Goal: Information Seeking & Learning: Learn about a topic

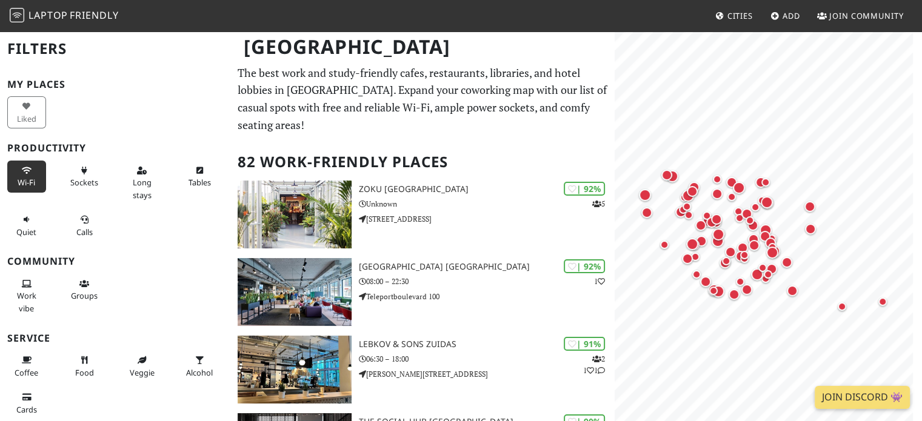
click at [24, 174] on button "Wi-Fi" at bounding box center [26, 177] width 39 height 32
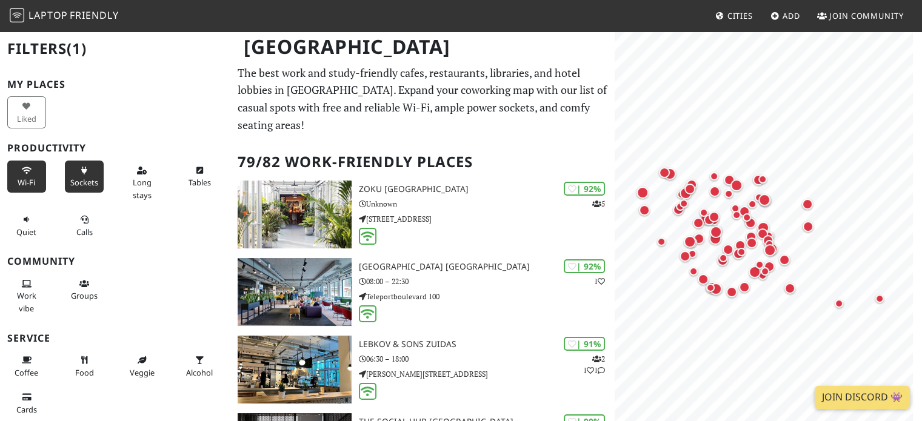
click at [68, 176] on button "Sockets" at bounding box center [84, 177] width 39 height 32
click at [16, 230] on span "Quiet" at bounding box center [26, 232] width 20 height 11
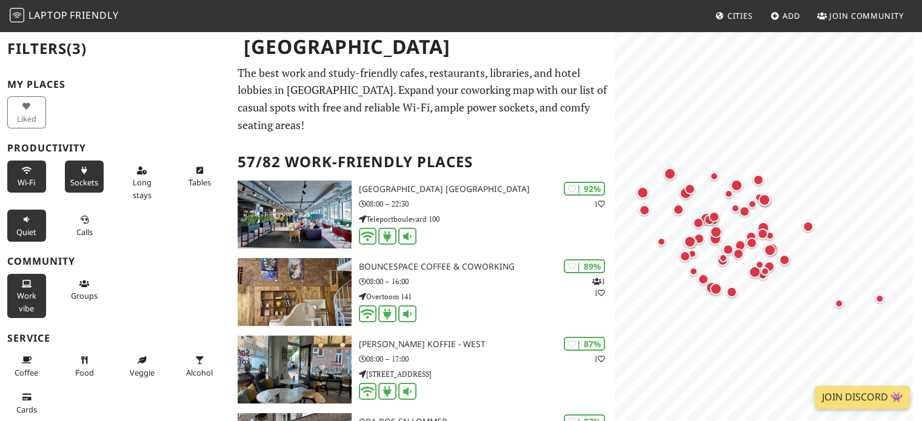
click at [34, 293] on span "Work vibe" at bounding box center [26, 301] width 19 height 23
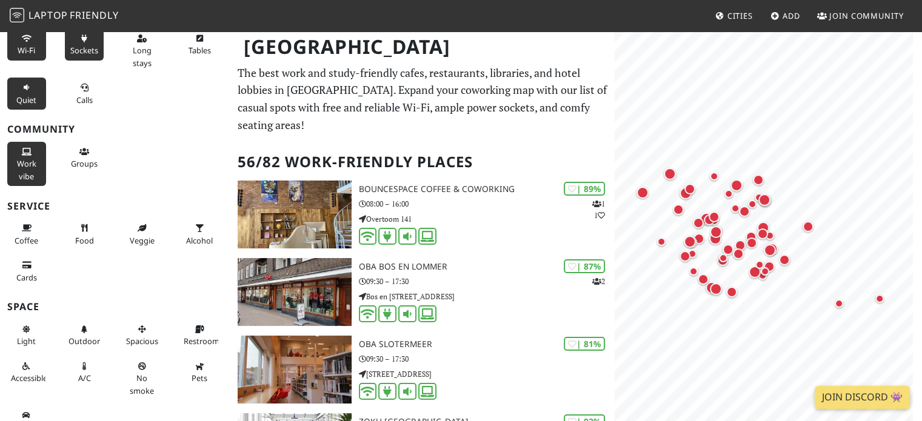
scroll to position [133, 0]
click at [31, 228] on button "Coffee" at bounding box center [26, 233] width 39 height 32
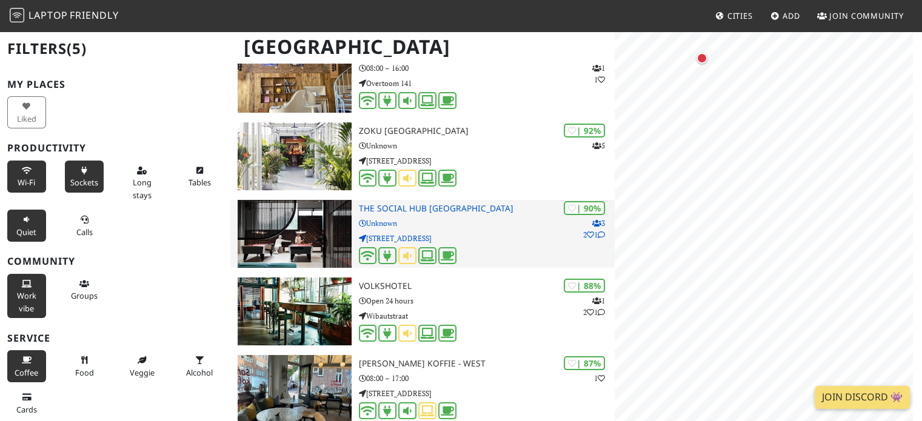
scroll to position [0, 0]
click at [374, 217] on div "| 90% 3 2 1 The Social Hub Amsterdam City Unknown Wibautstraat 129" at bounding box center [487, 234] width 257 height 68
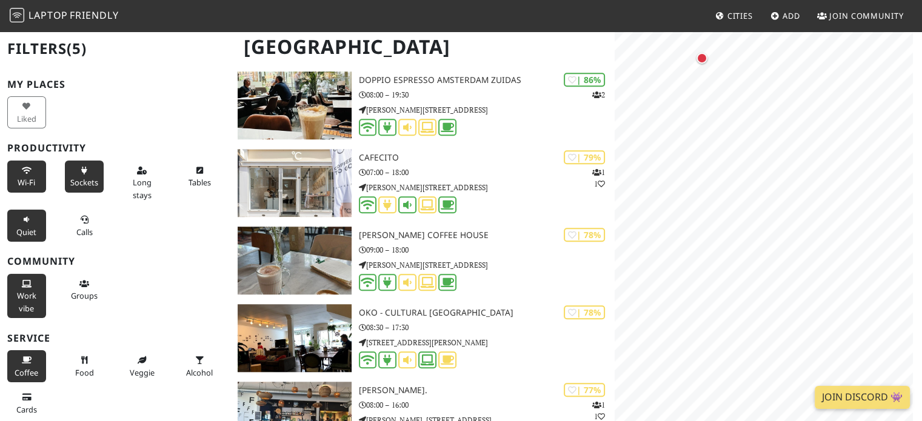
scroll to position [1121, 0]
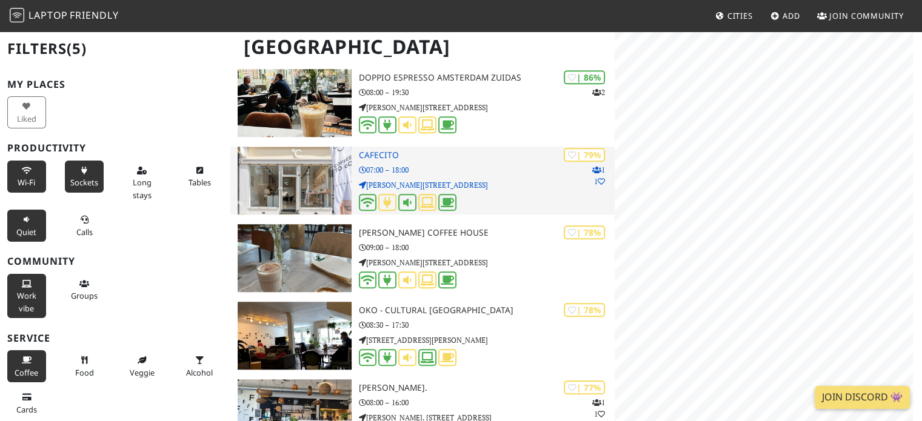
scroll to position [0, 0]
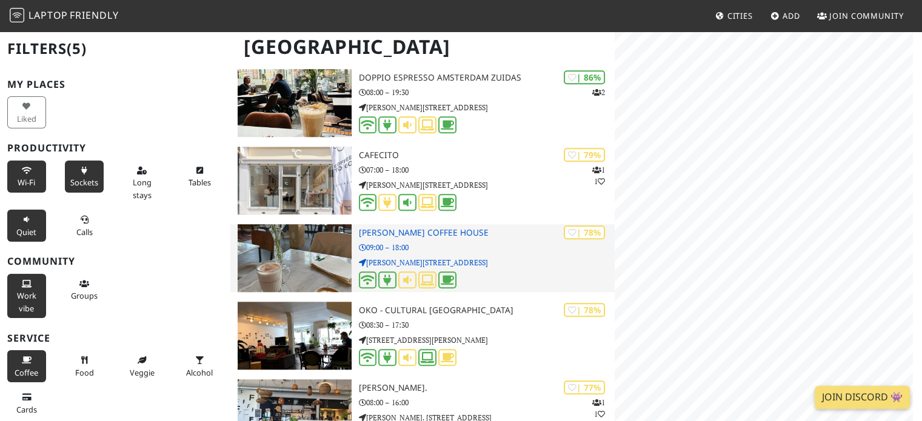
click at [384, 231] on h3 "Li's coffee house" at bounding box center [487, 233] width 257 height 10
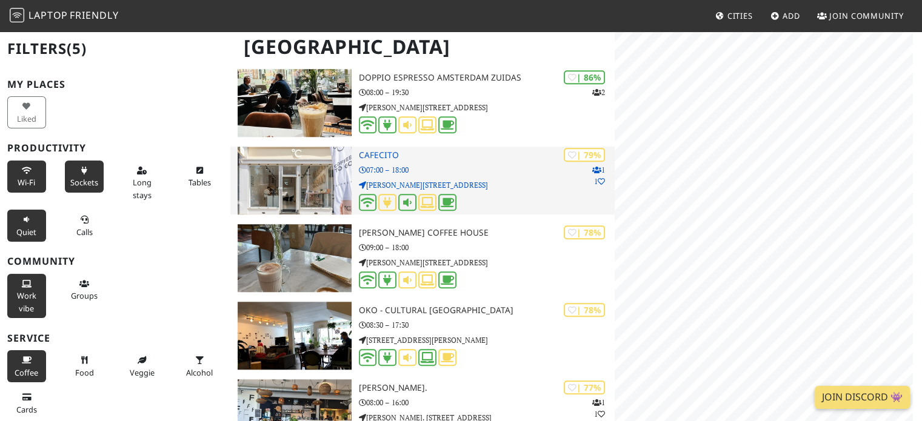
click at [301, 173] on img at bounding box center [294, 181] width 113 height 68
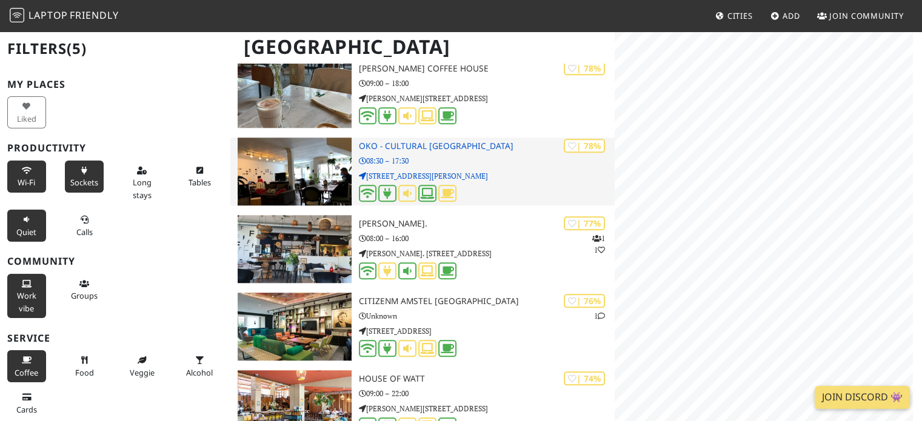
click at [383, 173] on p "Admiraal de Ruijterweg 331" at bounding box center [487, 176] width 257 height 12
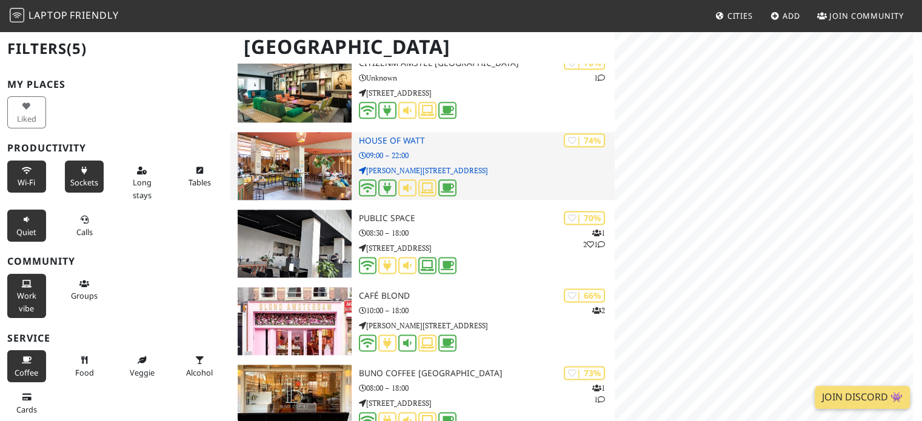
click at [399, 166] on p "James Wattstraat 73" at bounding box center [487, 171] width 257 height 12
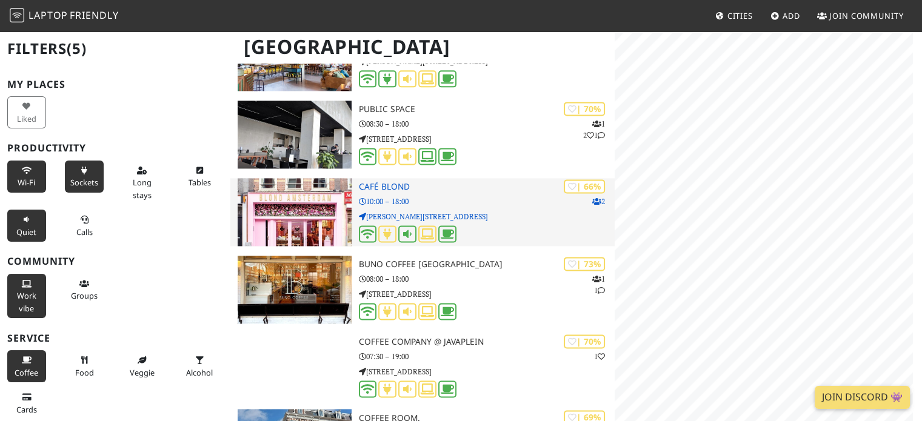
click at [388, 187] on h3 "Café Blond" at bounding box center [487, 187] width 257 height 10
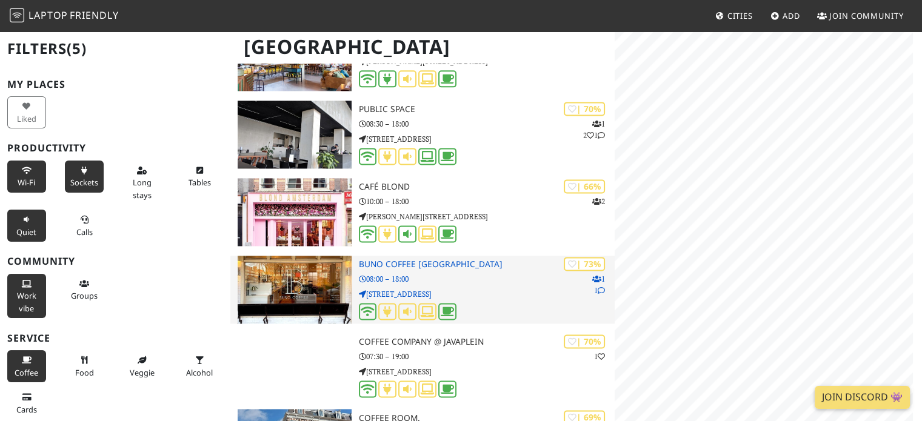
click at [381, 277] on p "08:00 – 18:00" at bounding box center [487, 280] width 257 height 12
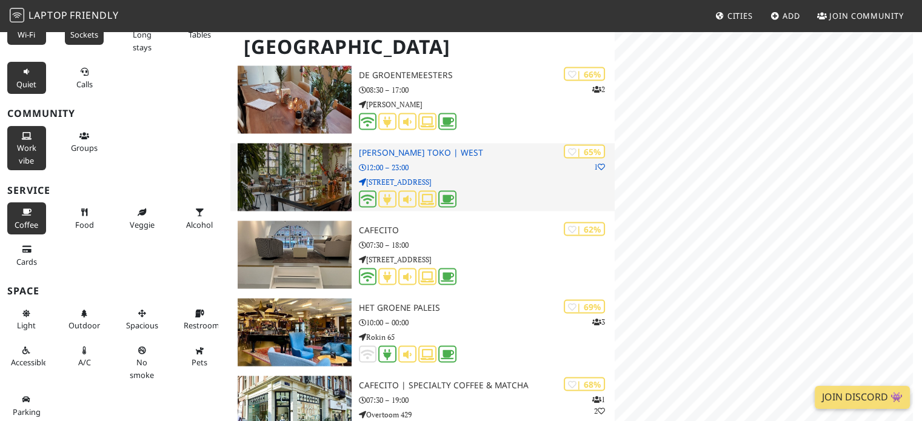
click at [325, 167] on img at bounding box center [294, 177] width 113 height 68
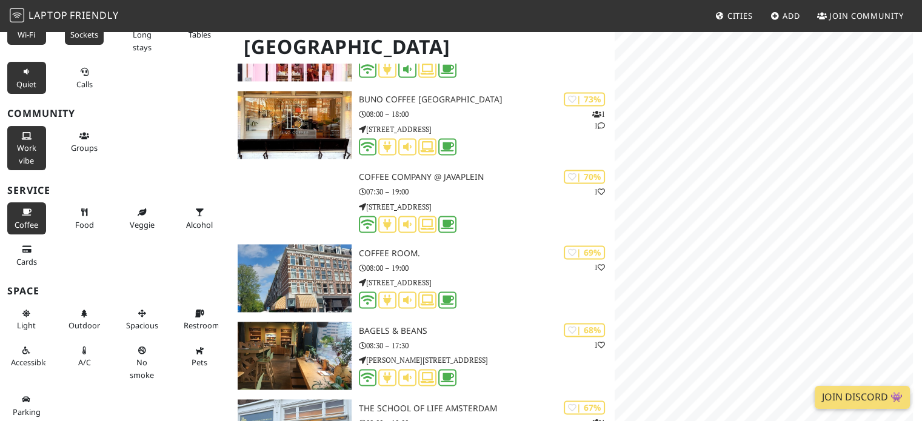
scroll to position [1798, 0]
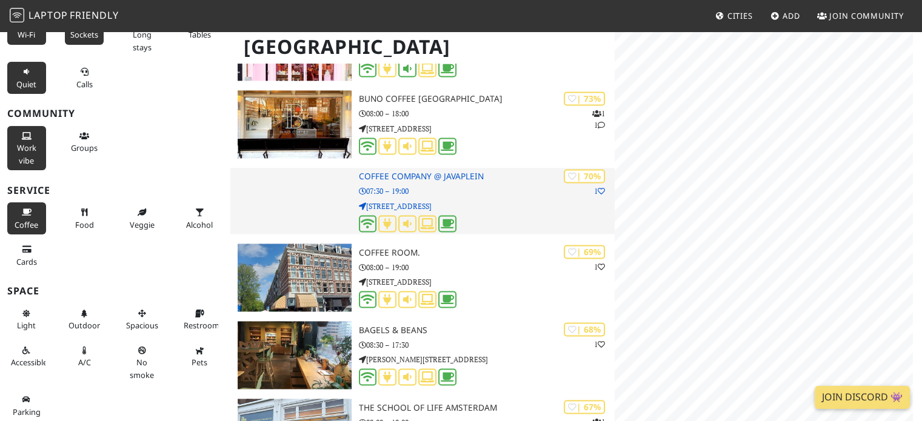
click at [315, 200] on div at bounding box center [294, 201] width 128 height 66
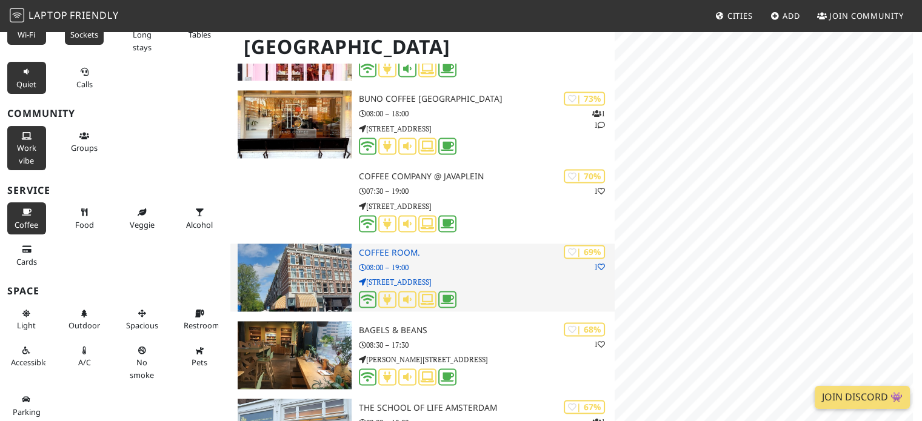
click at [300, 279] on img at bounding box center [294, 278] width 113 height 68
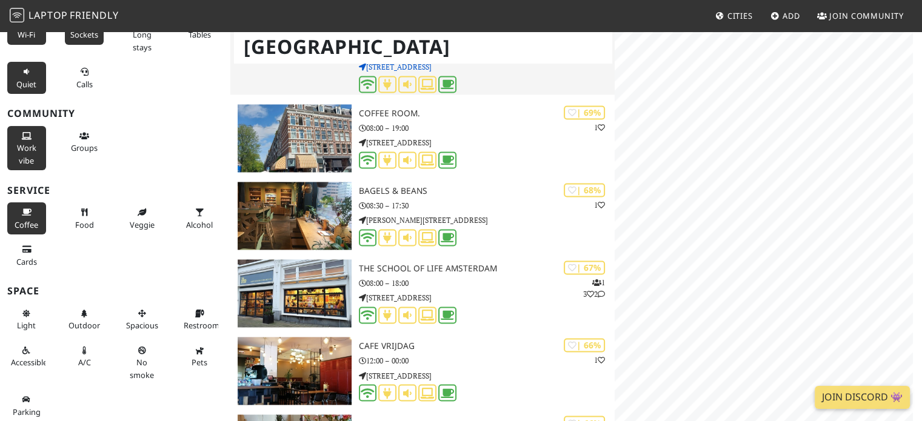
scroll to position [0, 0]
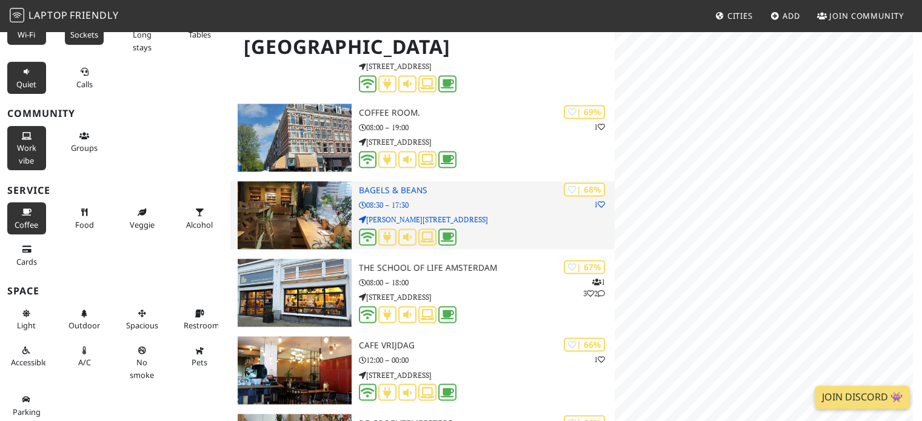
click at [394, 190] on h3 "Bagels & Beans" at bounding box center [487, 191] width 257 height 10
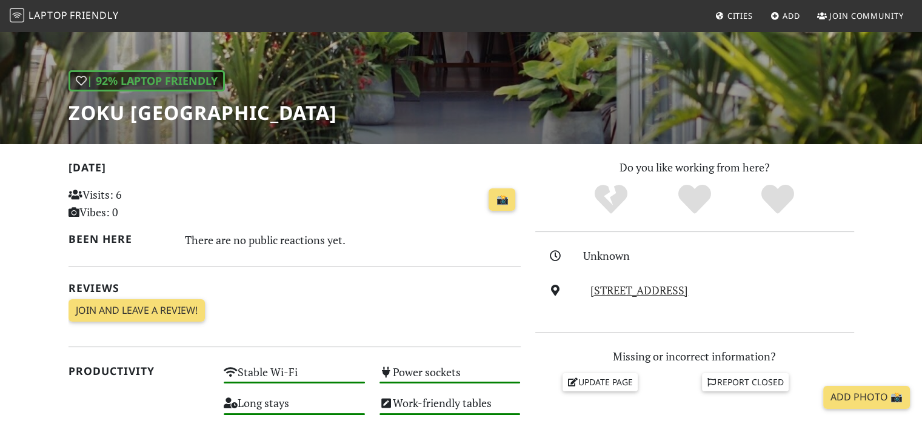
scroll to position [139, 0]
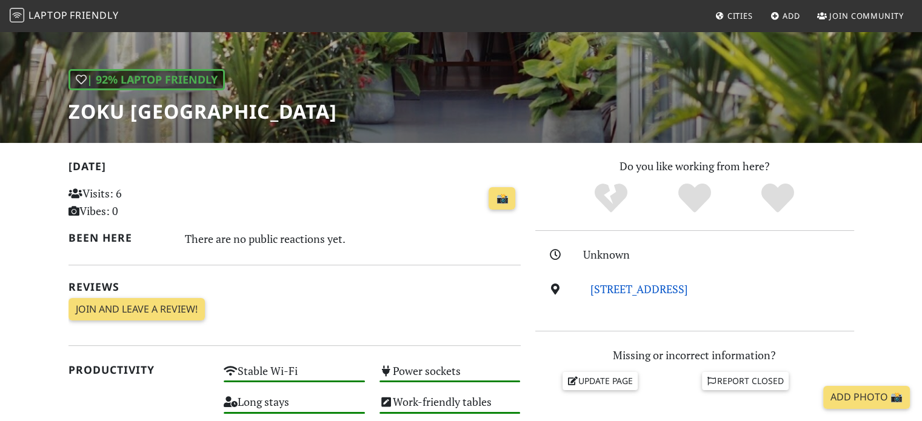
click at [644, 289] on link "Weesperstraat 105, 1018 VN, Amsterdam" at bounding box center [640, 289] width 98 height 15
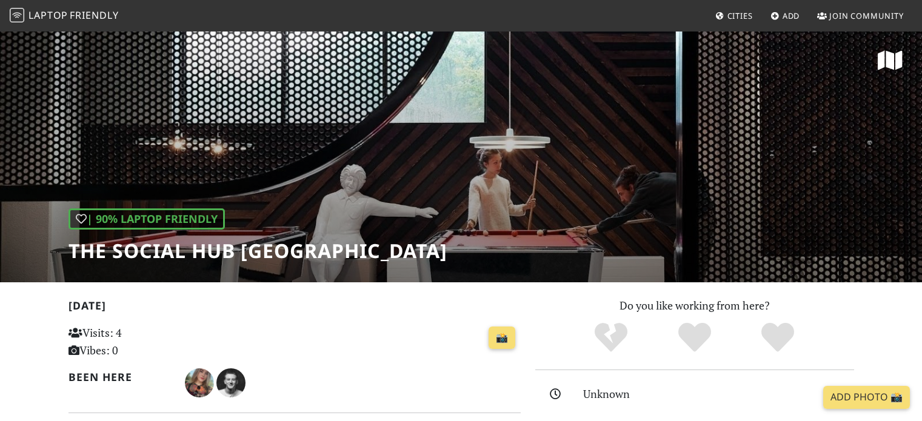
scroll to position [131, 0]
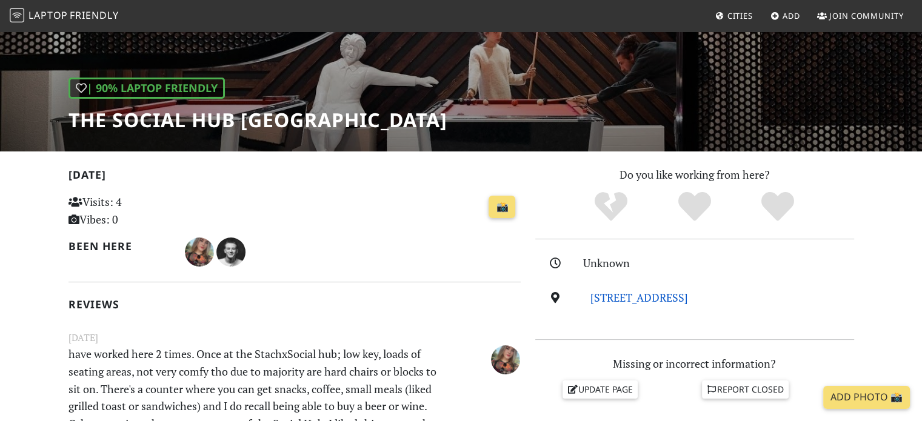
click at [688, 298] on link "Wibautstraat 129, 1091 GL, Amsterdam" at bounding box center [640, 297] width 98 height 15
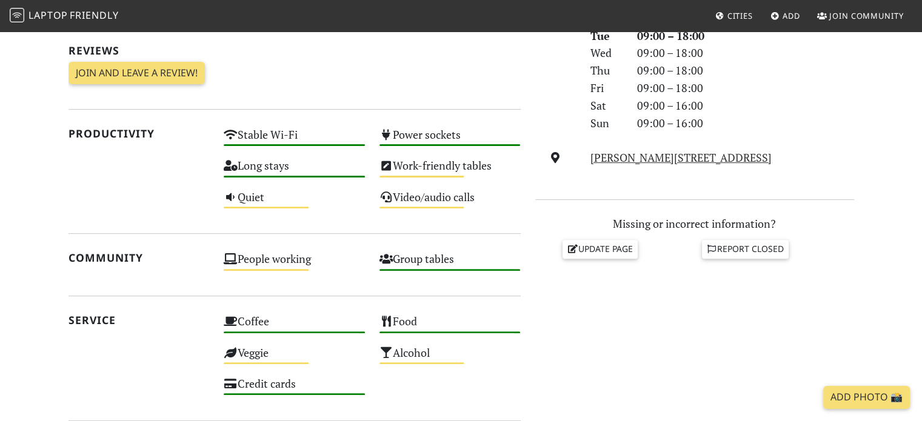
scroll to position [380, 0]
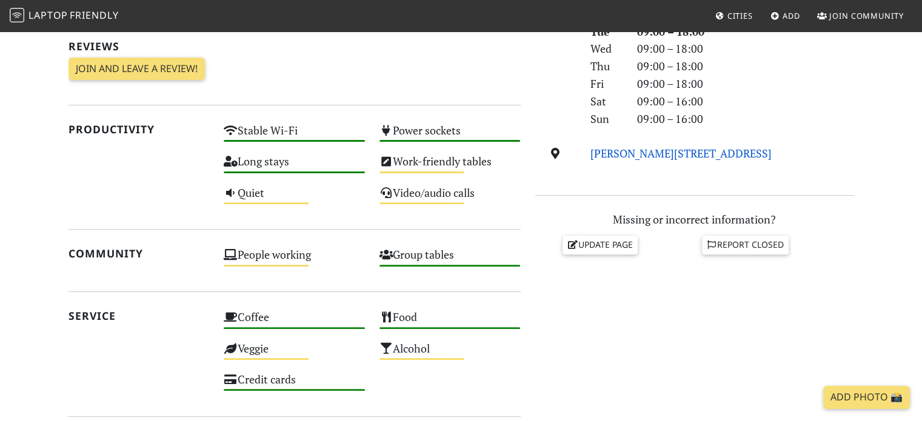
click at [745, 160] on link "Jan van Galenstraat 315A, 1056 CB, Amsterdam" at bounding box center [681, 153] width 181 height 15
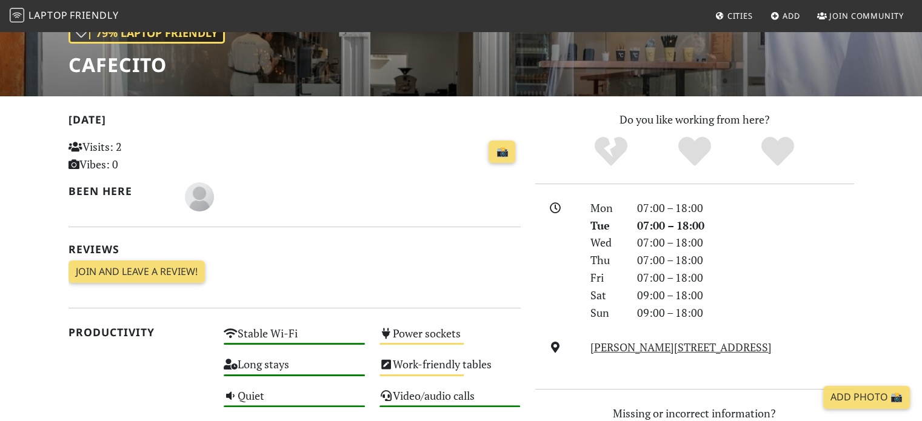
scroll to position [187, 0]
click at [671, 346] on link "Van Baerlestraat 83, 1071 AS, Amsterdam" at bounding box center [681, 347] width 181 height 15
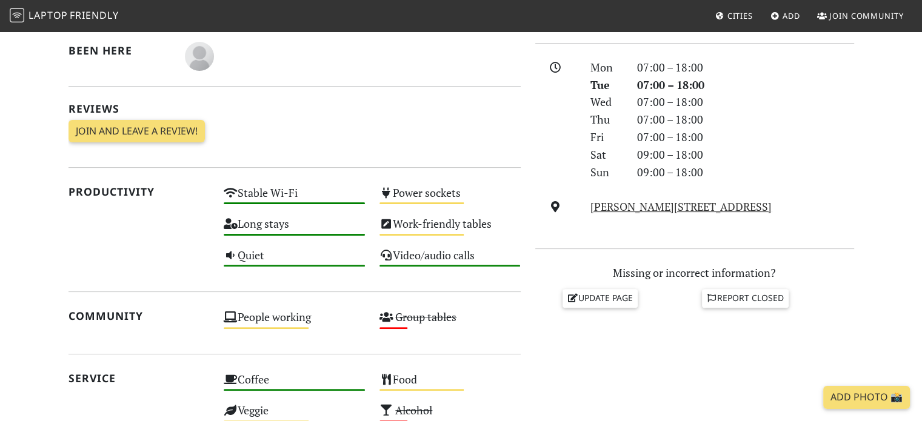
scroll to position [327, 0]
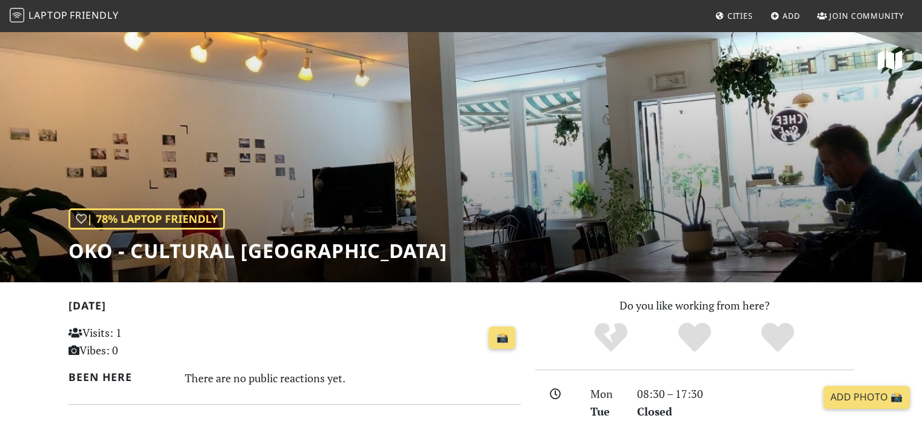
click at [561, 326] on div at bounding box center [695, 337] width 334 height 33
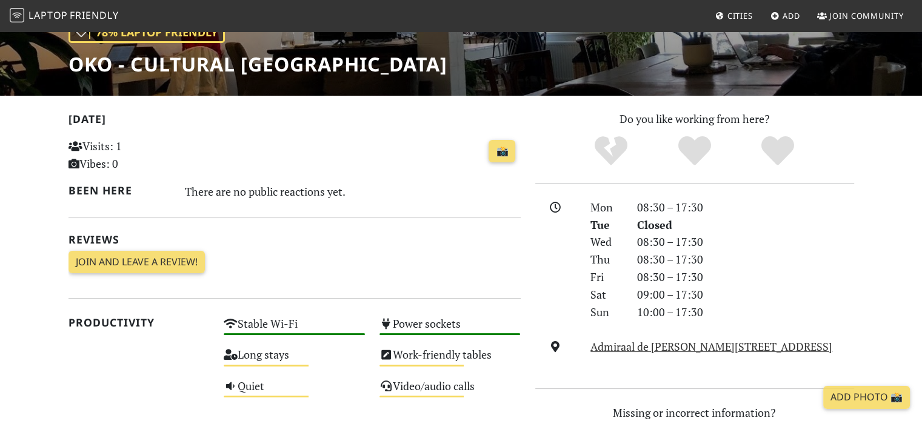
scroll to position [194, 0]
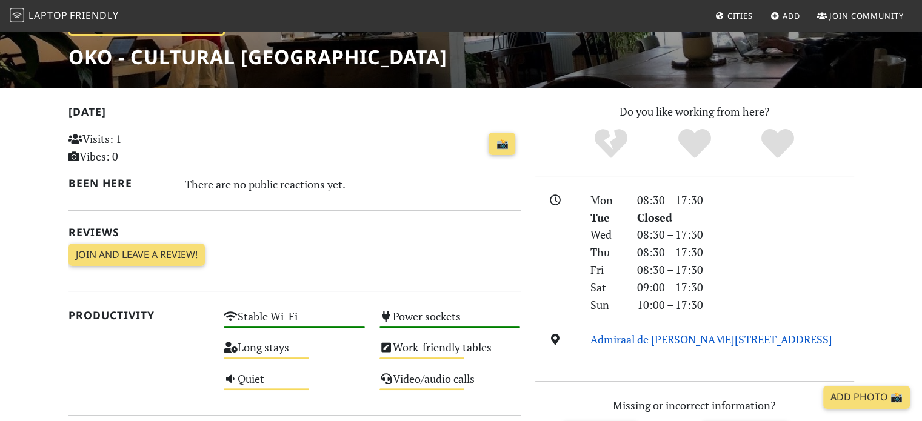
click at [701, 338] on link "Admiraal de Ruijterweg 331, 1055 LZ, Amsterdam" at bounding box center [712, 339] width 242 height 15
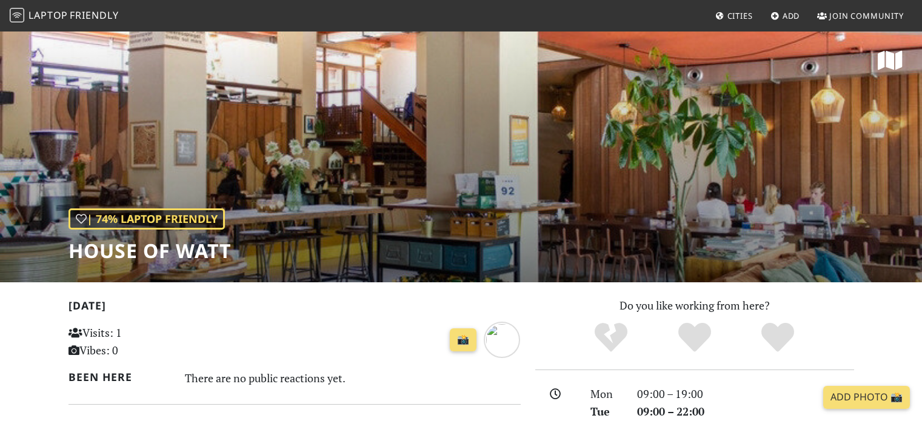
scroll to position [200, 0]
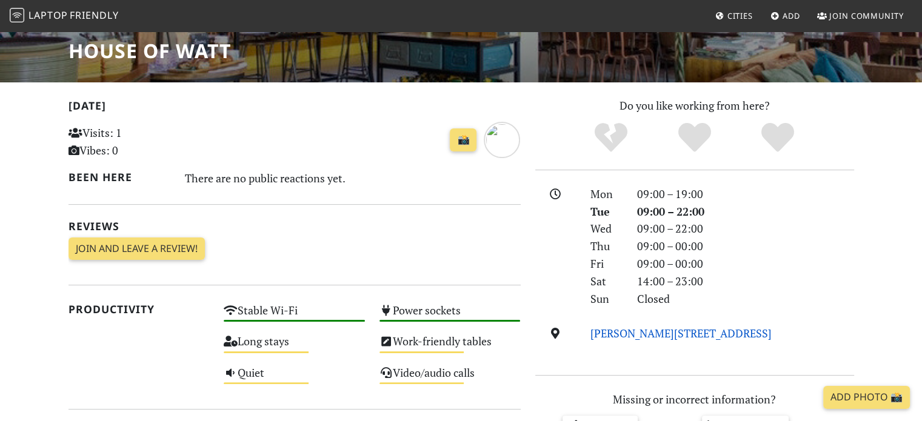
click at [727, 330] on link "James Wattstraat 73, 1097 DL, Amsterdam" at bounding box center [681, 333] width 181 height 15
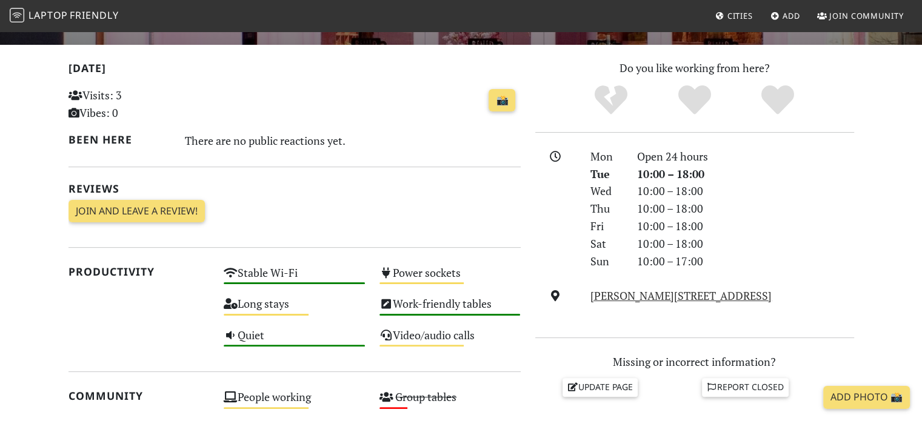
scroll to position [240, 0]
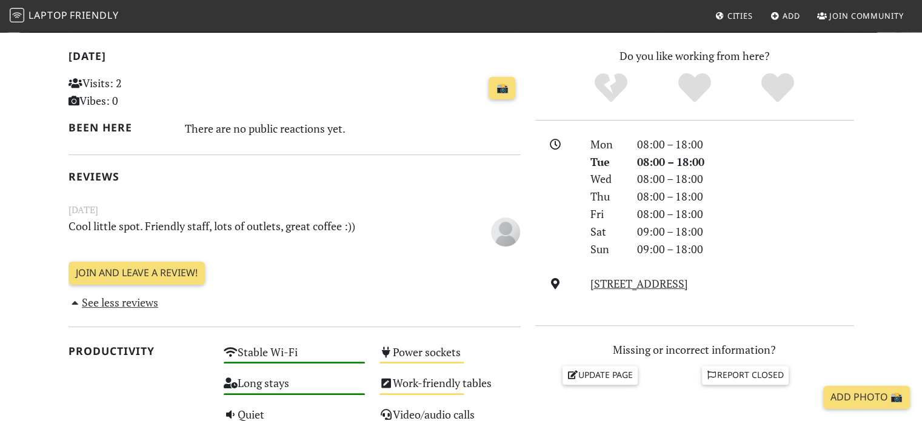
scroll to position [255, 0]
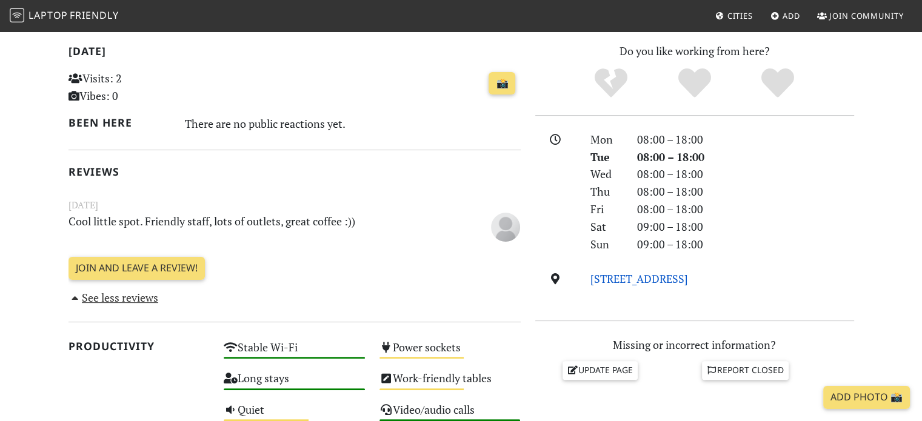
click at [688, 281] on link "[STREET_ADDRESS]" at bounding box center [640, 279] width 98 height 15
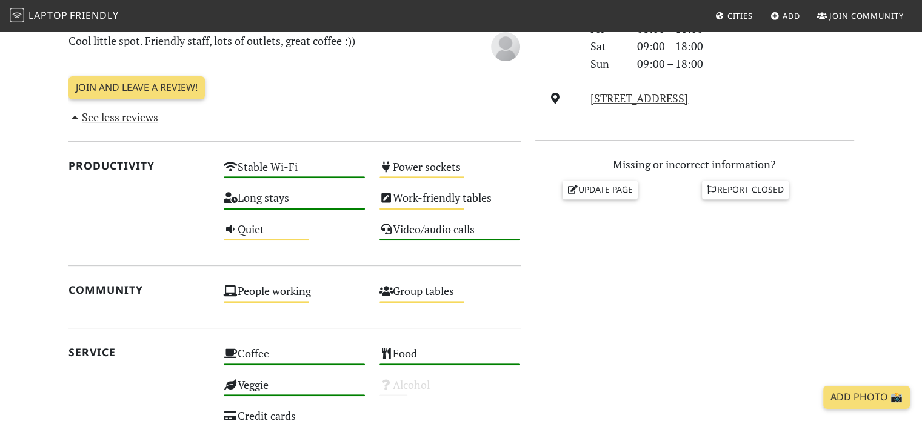
scroll to position [444, 0]
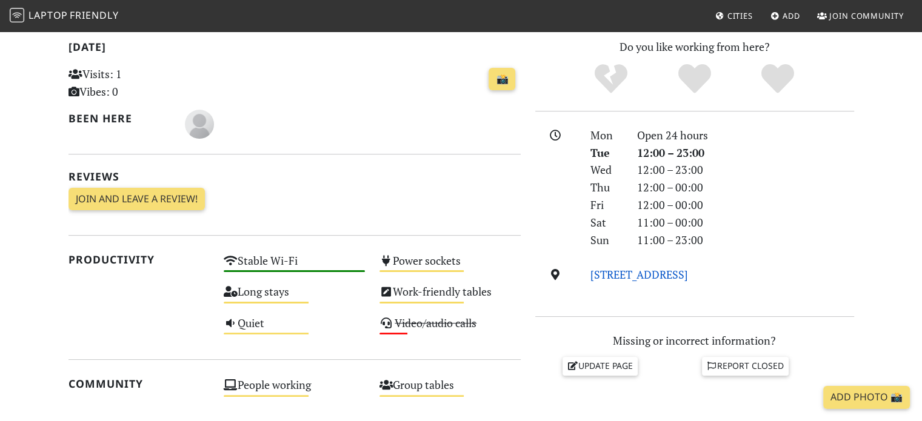
scroll to position [255, 0]
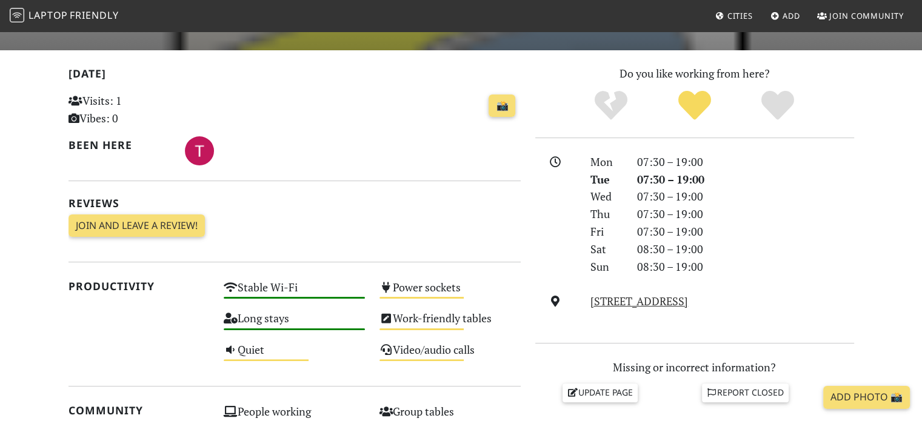
scroll to position [233, 0]
click at [688, 298] on link "Javaplein 14, 1094 HW, Amsterdam" at bounding box center [640, 301] width 98 height 15
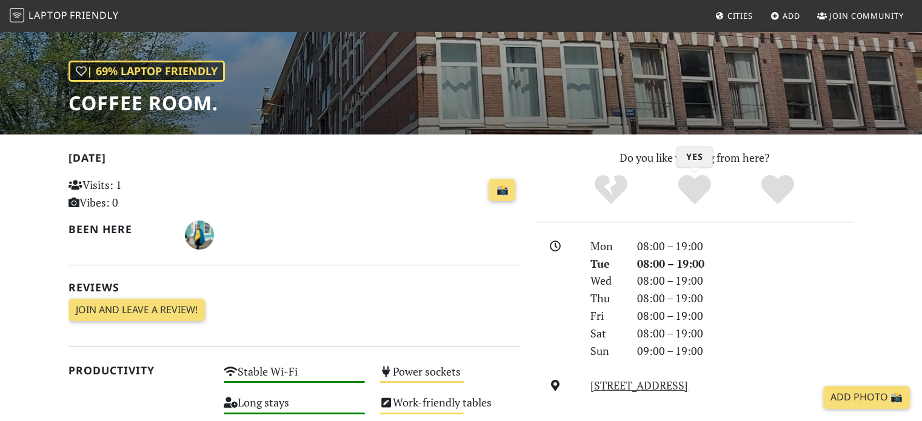
scroll to position [152, 0]
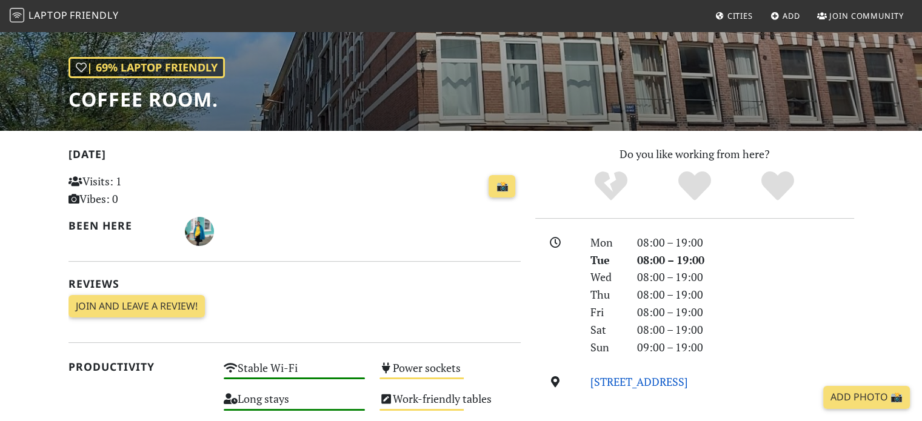
click at [684, 385] on link "[STREET_ADDRESS]" at bounding box center [640, 382] width 98 height 15
click at [688, 380] on link "[STREET_ADDRESS]" at bounding box center [640, 382] width 98 height 15
